Goal: Browse casually

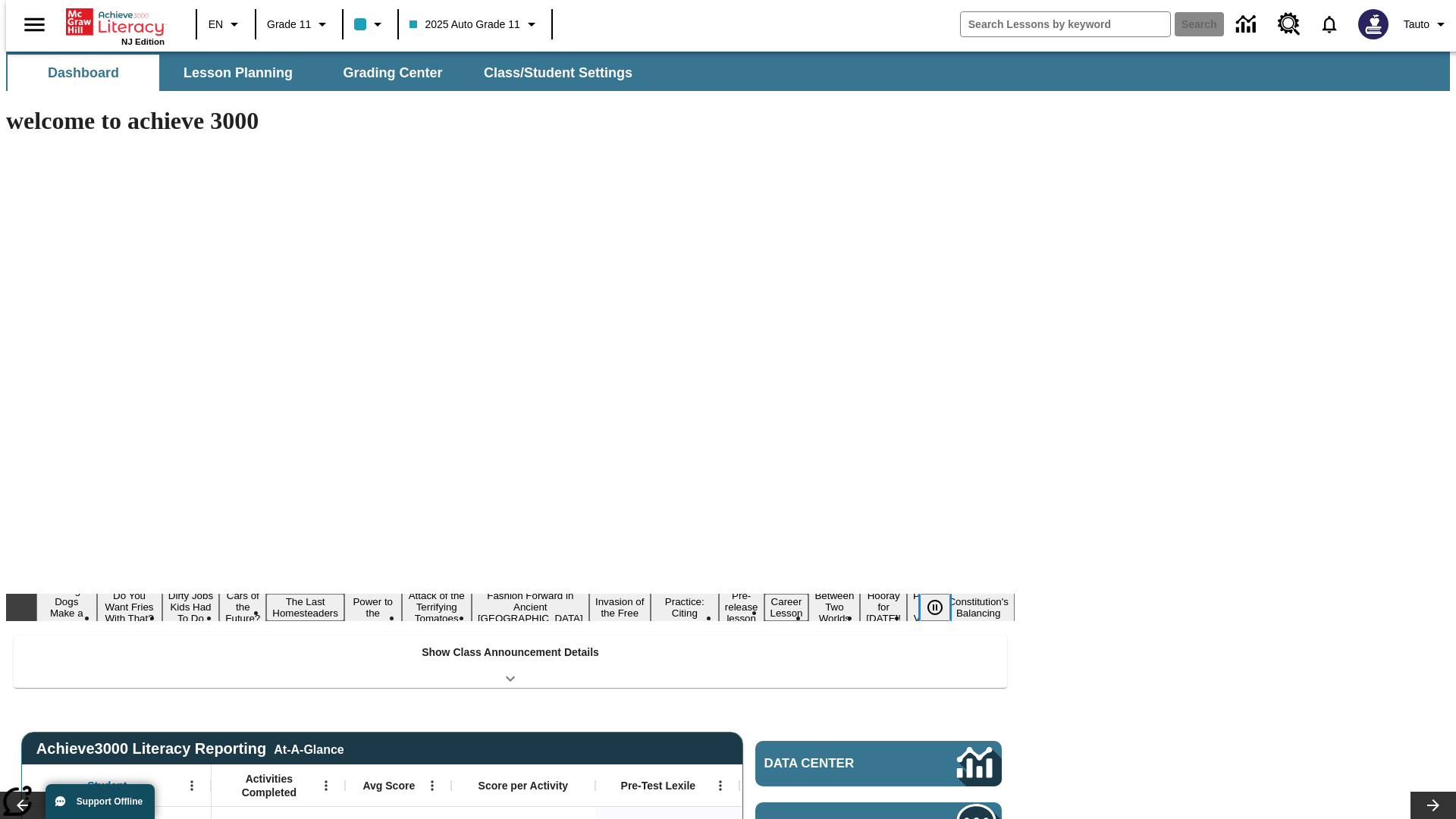
click at [941, 599] on icon "Pause" at bounding box center [935, 608] width 18 height 18
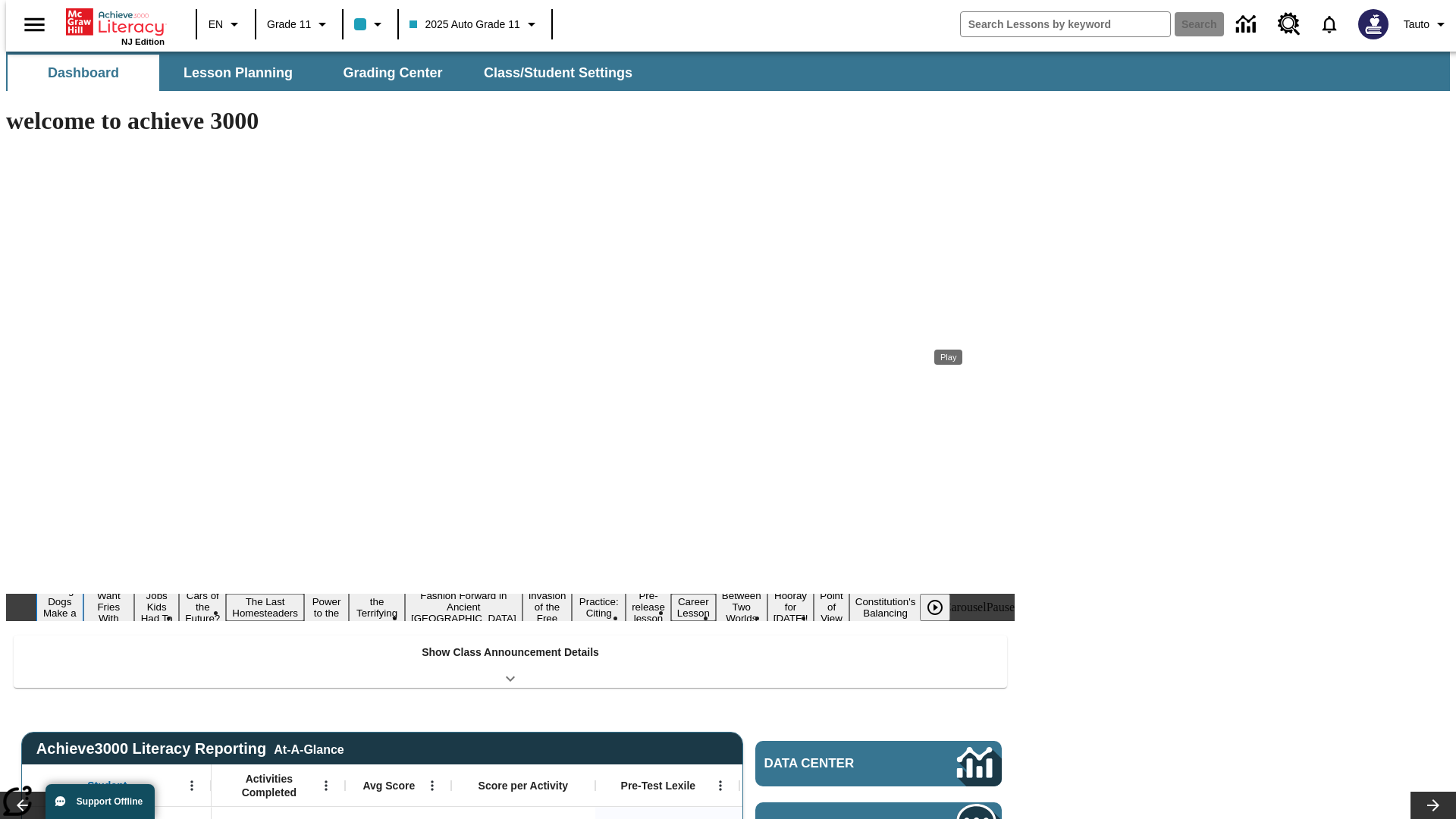
click at [83, 583] on button "Diving Dogs Make a Splash" at bounding box center [60, 607] width 47 height 48
